Goal: Task Accomplishment & Management: Use online tool/utility

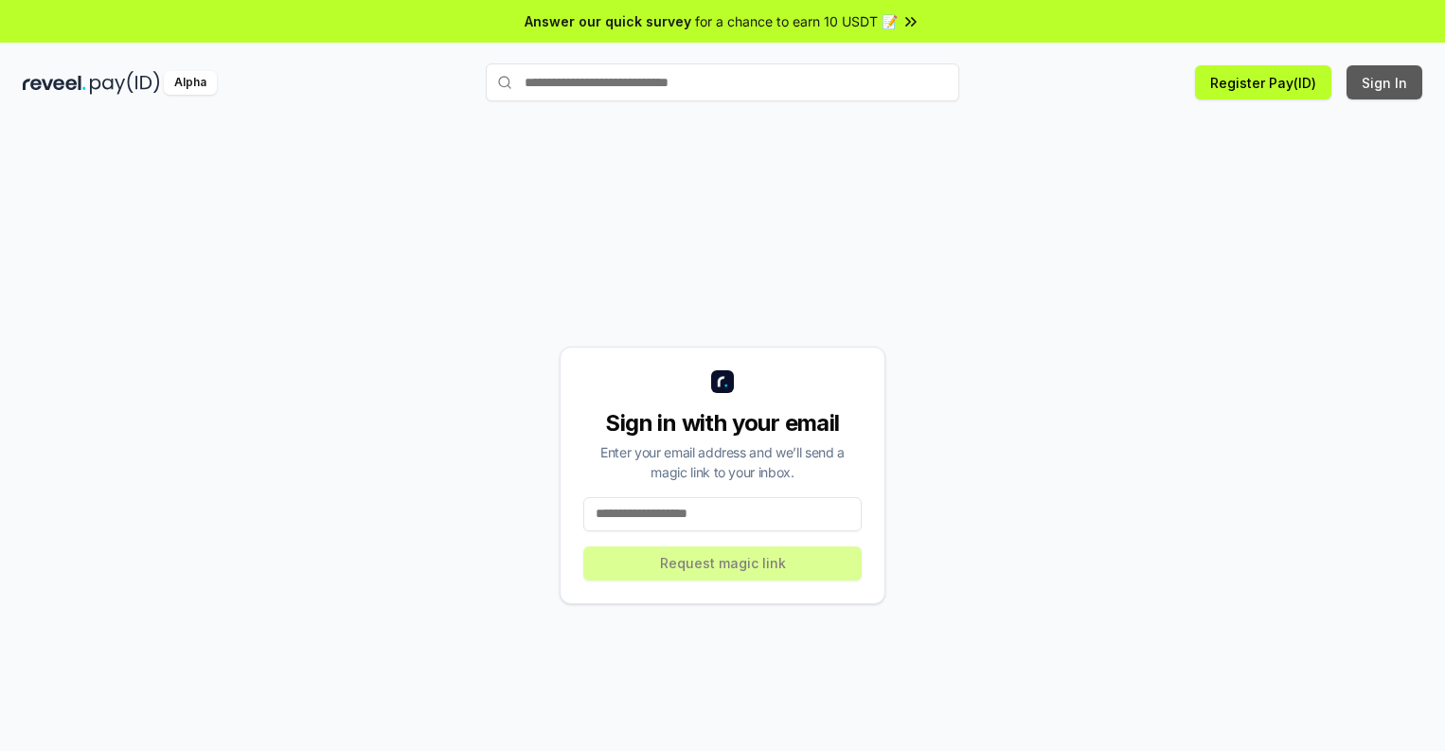
click at [1385, 82] on button "Sign In" at bounding box center [1384, 82] width 76 height 34
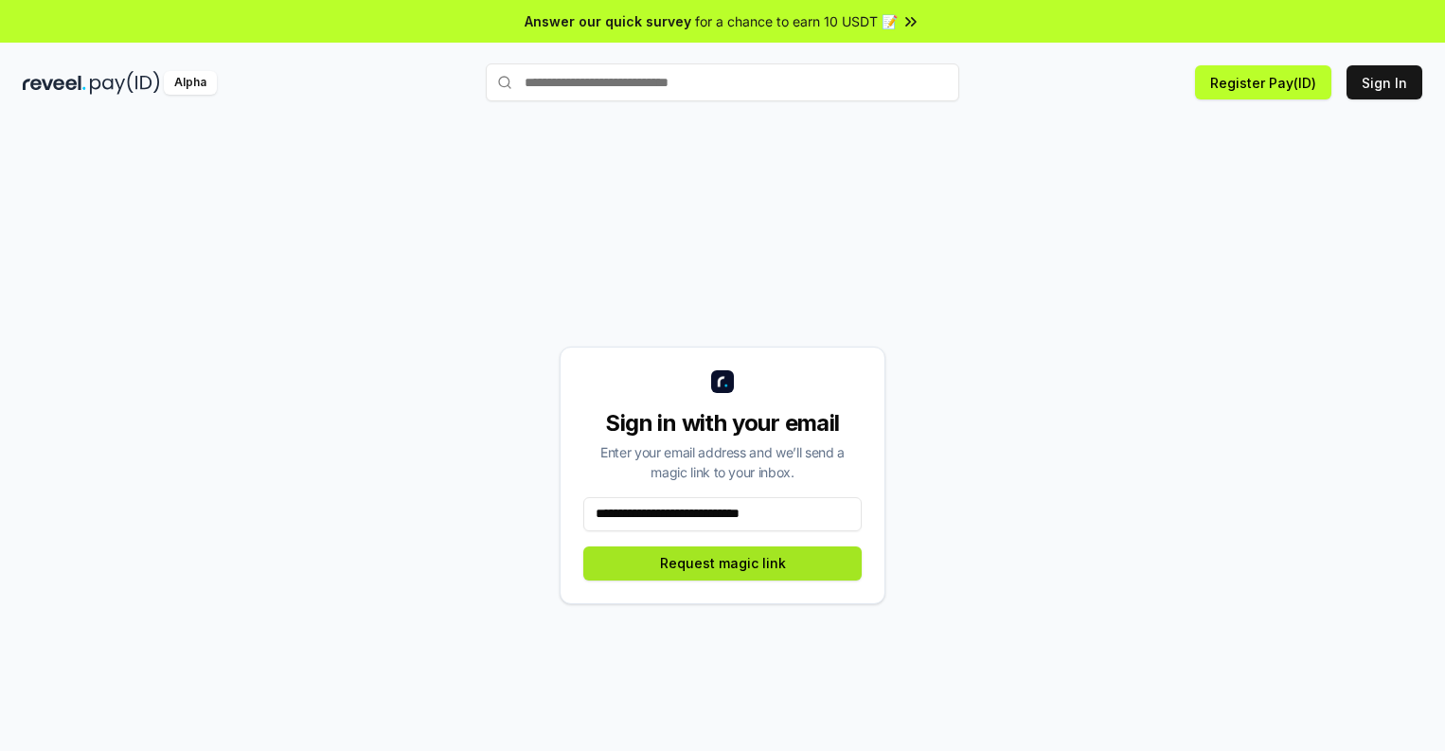
type input "**********"
click at [722, 562] on button "Request magic link" at bounding box center [722, 563] width 278 height 34
